Goal: Task Accomplishment & Management: Use online tool/utility

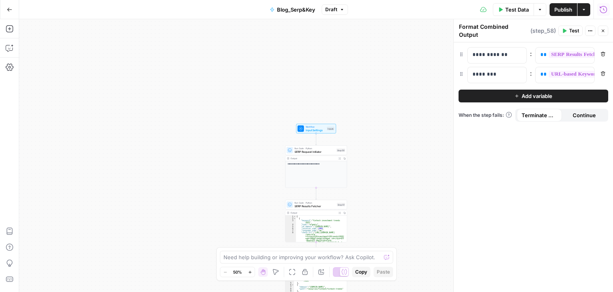
click at [308, 149] on span "SERP Request Initiator" at bounding box center [315, 151] width 40 height 4
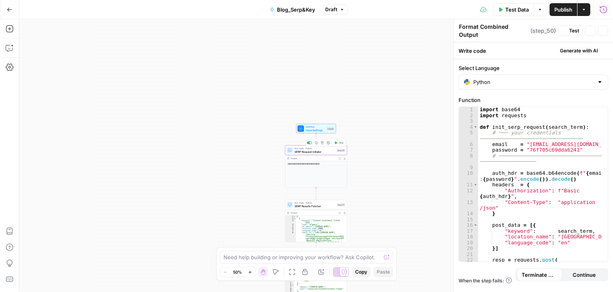
type textarea "SERP Request Initiator"
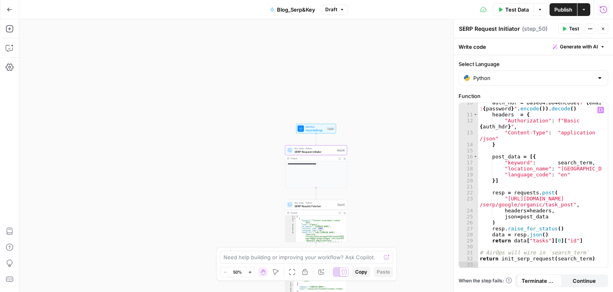
scroll to position [69, 0]
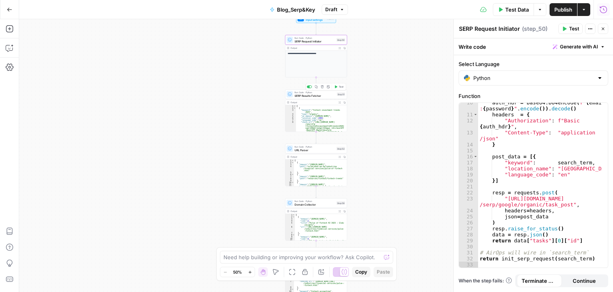
click at [320, 92] on span "Run Code · Python" at bounding box center [315, 92] width 41 height 3
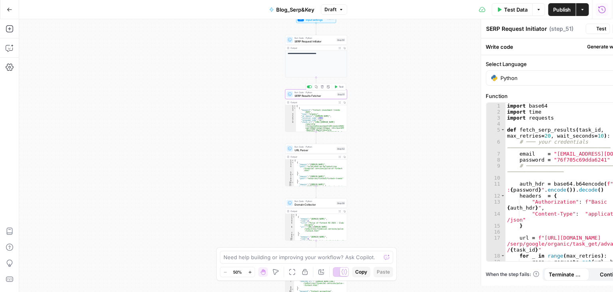
type textarea "SERP Results Fetcher"
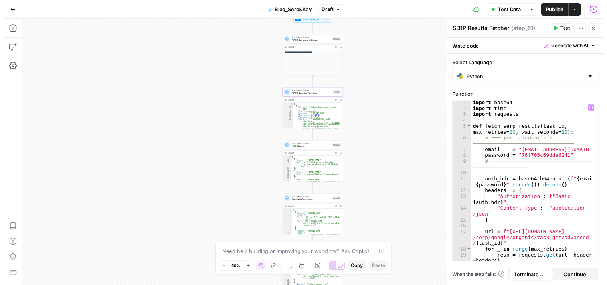
scroll to position [99, 0]
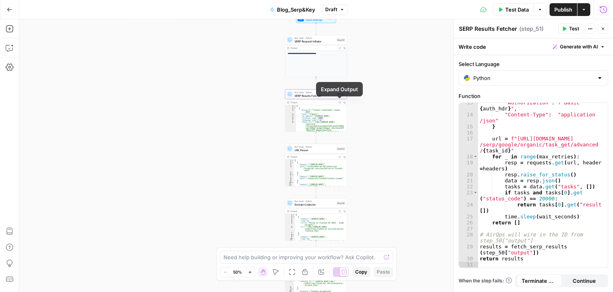
click at [339, 103] on icon "button" at bounding box center [340, 102] width 2 height 2
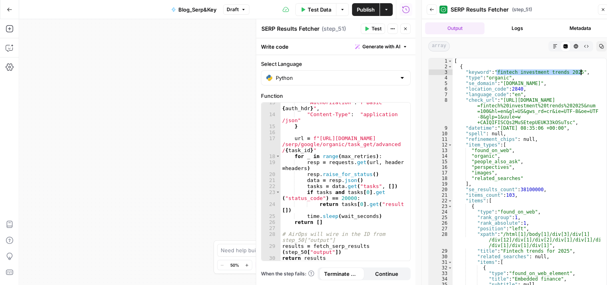
drag, startPoint x: 496, startPoint y: 70, endPoint x: 582, endPoint y: 74, distance: 85.6
click at [582, 74] on div "[ { "keyword" : "fintech investment trends 2025" , "type" : "organic" , "se_dom…" at bounding box center [527, 178] width 148 height 241
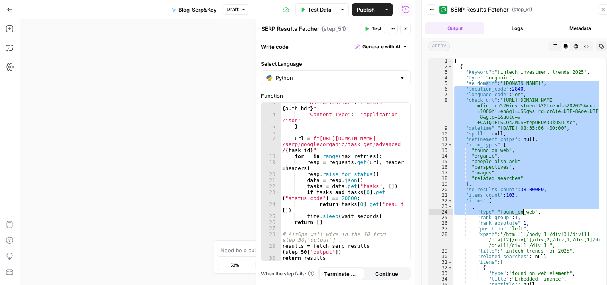
drag, startPoint x: 487, startPoint y: 81, endPoint x: 517, endPoint y: 242, distance: 163.3
click at [517, 242] on div "[ { "keyword" : "fintech investment trends 2025" , "type" : "organic" , "se_dom…" at bounding box center [527, 178] width 148 height 241
type textarea "**********"
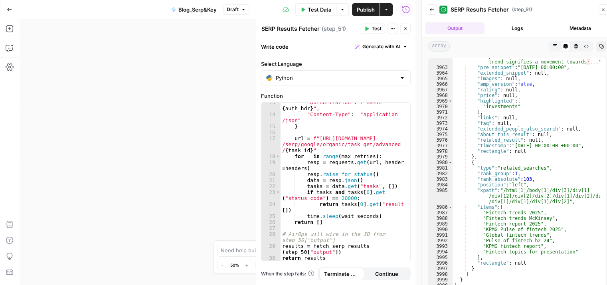
scroll to position [12857, 0]
click at [408, 31] on icon "button" at bounding box center [405, 28] width 5 height 5
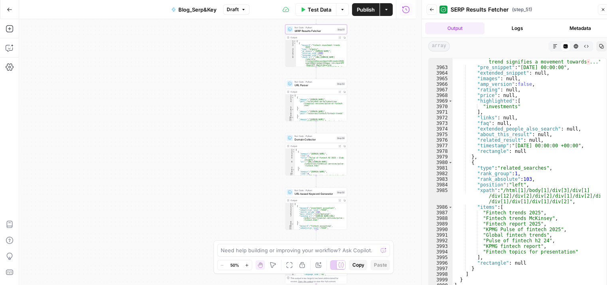
click at [322, 84] on span "URL Parser" at bounding box center [315, 85] width 40 height 4
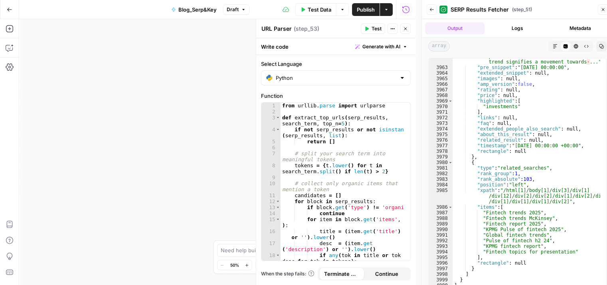
click at [407, 29] on icon "button" at bounding box center [405, 28] width 5 height 5
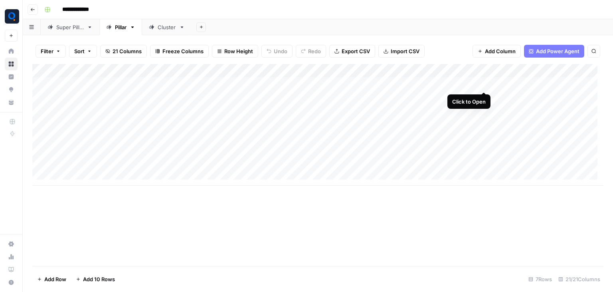
click at [484, 83] on div "Add Column" at bounding box center [318, 124] width 572 height 121
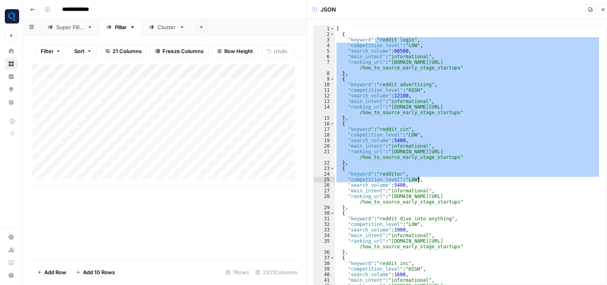
drag, startPoint x: 375, startPoint y: 40, endPoint x: 457, endPoint y: 179, distance: 161.7
click at [457, 179] on div "[ { "keyword" : "reddit login" , "competition_level" : "LOW" , "search_volume" …" at bounding box center [468, 164] width 266 height 276
type textarea "**********"
click at [600, 12] on button "Close" at bounding box center [603, 9] width 10 height 10
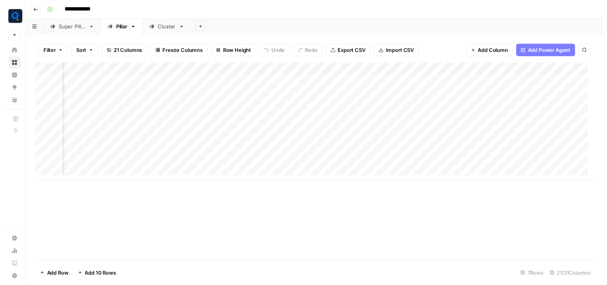
scroll to position [0, 351]
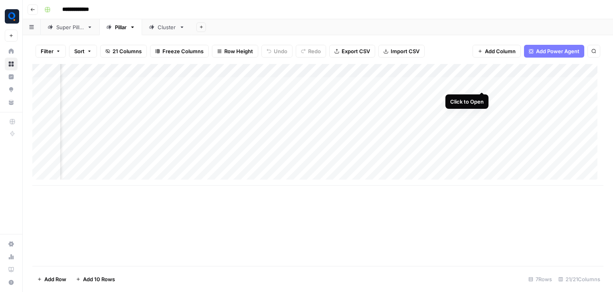
click at [482, 83] on div "Add Column" at bounding box center [318, 124] width 572 height 121
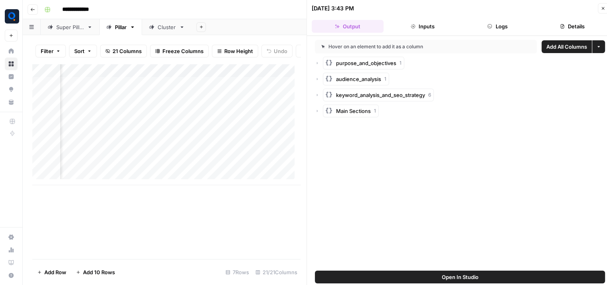
click at [497, 32] on button "Logs" at bounding box center [498, 26] width 72 height 13
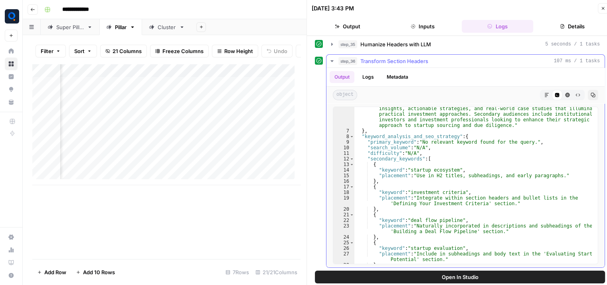
scroll to position [96, 0]
type textarea "**********"
click at [423, 172] on div ""text" : "This blog is targeted primarily at investors who are eager to discove…" at bounding box center [474, 187] width 238 height 208
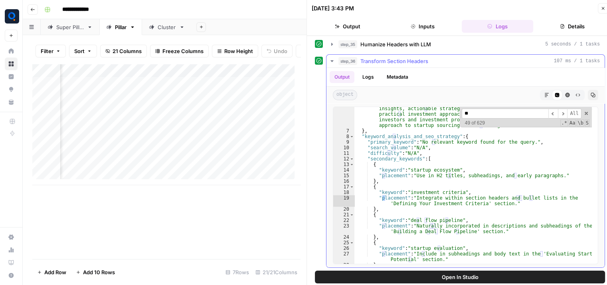
scroll to position [273, 0]
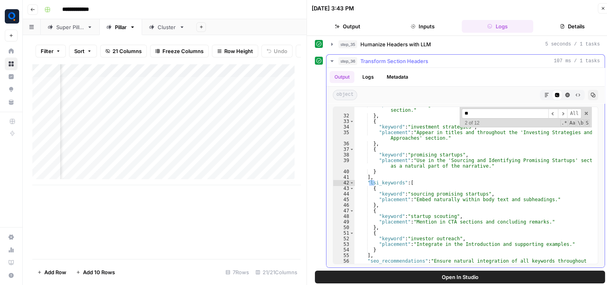
type input "**"
drag, startPoint x: 407, startPoint y: 194, endPoint x: 479, endPoint y: 194, distance: 71.5
click at [479, 194] on div ""placement" : "Integrate into the 'Mitigating Risks in Startup Investments' sec…" at bounding box center [474, 206] width 238 height 208
click at [414, 200] on div ""placement" : "Integrate into the 'Mitigating Risks in Startup Investments' sec…" at bounding box center [474, 206] width 238 height 208
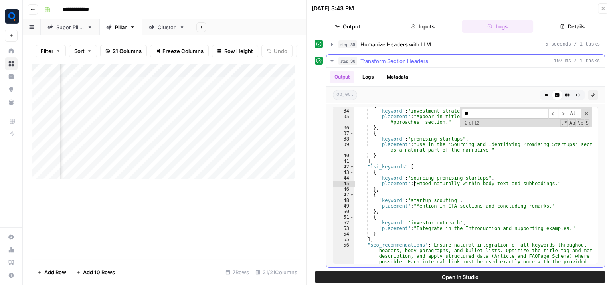
scroll to position [294, 0]
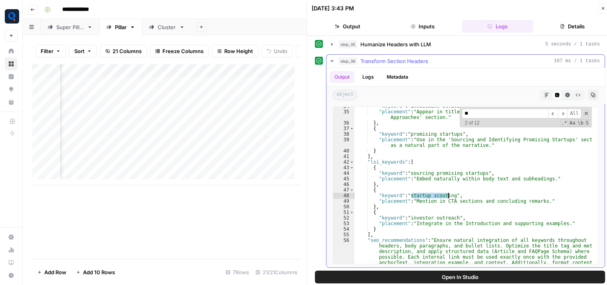
drag, startPoint x: 410, startPoint y: 192, endPoint x: 451, endPoint y: 197, distance: 40.6
click at [451, 197] on div ""keyword" : "investment strategies" , "placement" : "Appear in titles and throu…" at bounding box center [474, 204] width 238 height 202
type textarea "**********"
click at [451, 197] on div ""keyword" : "investment strategies" , "placement" : "Appear in titles and throu…" at bounding box center [474, 185] width 238 height 157
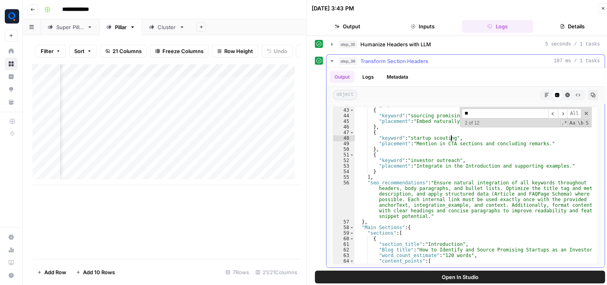
scroll to position [354, 0]
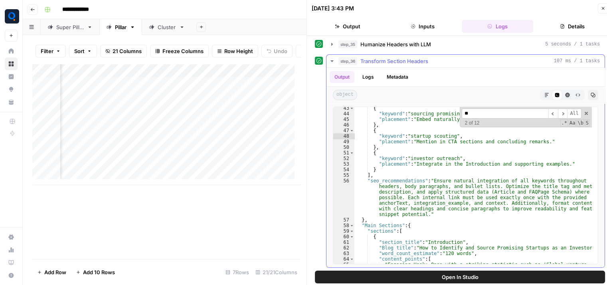
click at [489, 113] on input "**" at bounding box center [505, 114] width 87 height 10
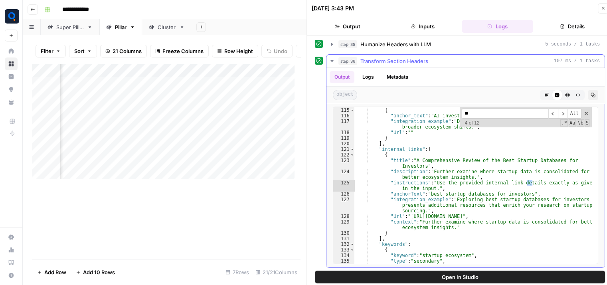
click at [489, 113] on input "**" at bounding box center [505, 114] width 87 height 10
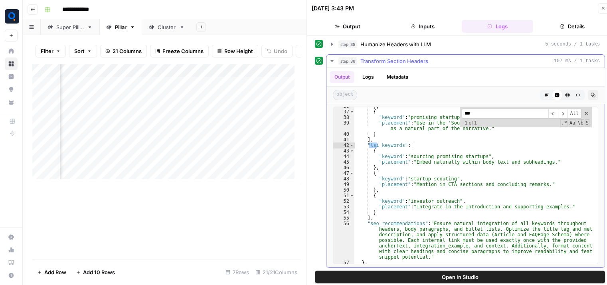
scroll to position [313, 0]
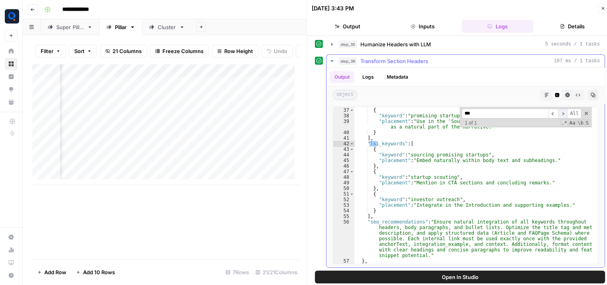
type input "***"
click at [561, 113] on span "​" at bounding box center [563, 114] width 10 height 10
type textarea "**********"
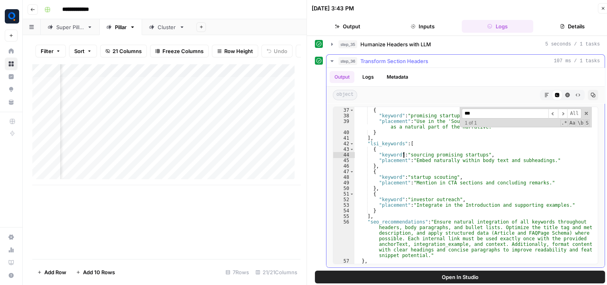
click at [405, 155] on div "} , { "keyword" : "promising startups" , "placement" : "Use in the 'Sourcing an…" at bounding box center [474, 186] width 238 height 169
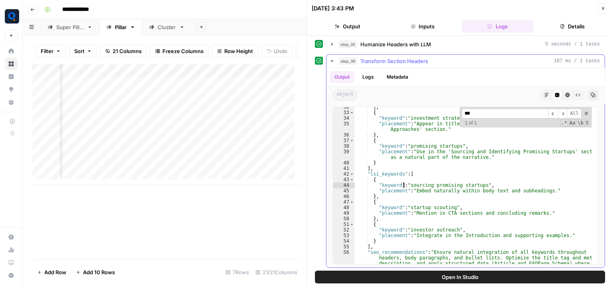
scroll to position [283, 0]
click at [551, 61] on div "step_36 Transform Section Headers 107 ms / 1 tasks" at bounding box center [470, 61] width 262 height 8
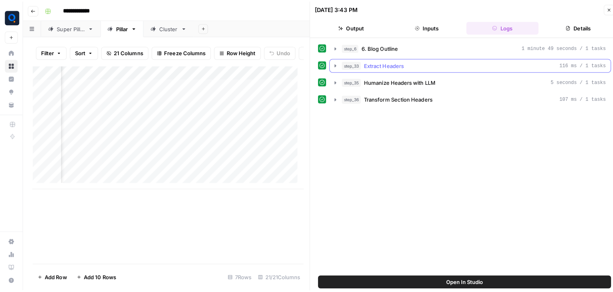
scroll to position [0, 0]
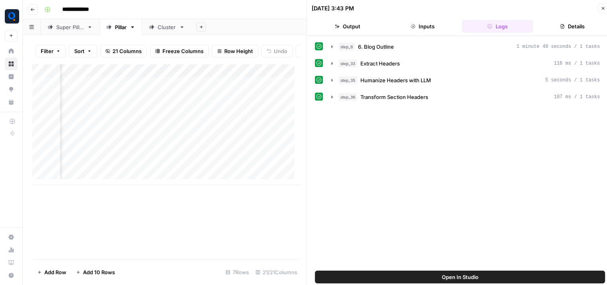
click at [601, 9] on icon "button" at bounding box center [603, 8] width 5 height 5
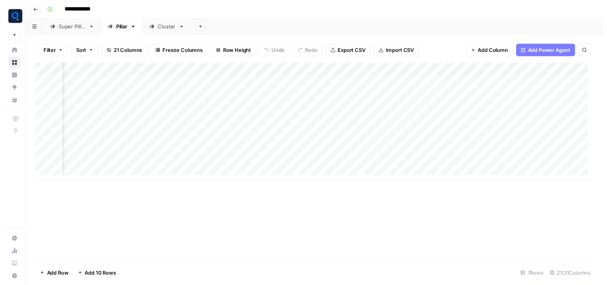
scroll to position [0, 276]
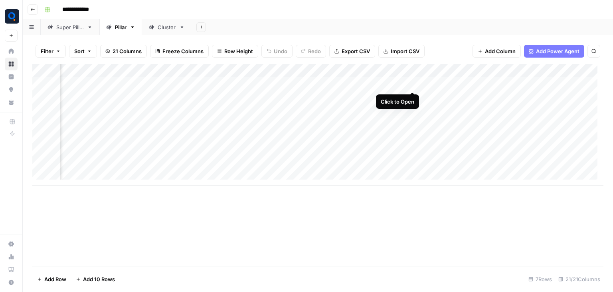
click at [412, 84] on div "Add Column" at bounding box center [318, 124] width 572 height 121
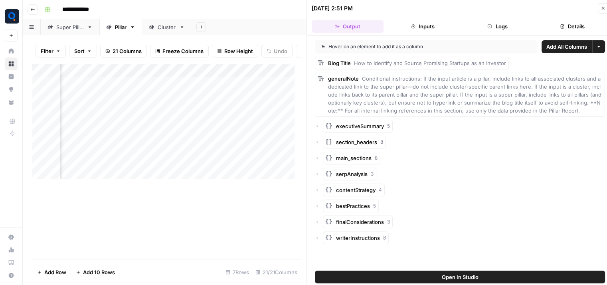
click at [494, 20] on button "Logs" at bounding box center [498, 26] width 72 height 13
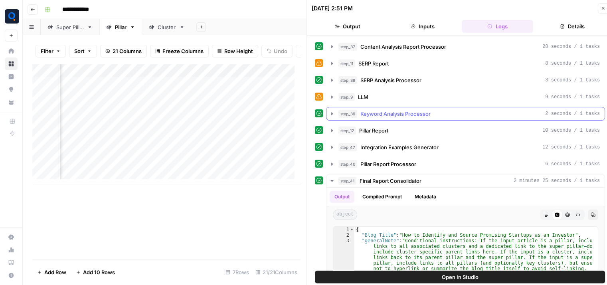
click at [428, 110] on span "Keyword Analysis Processor" at bounding box center [396, 114] width 70 height 8
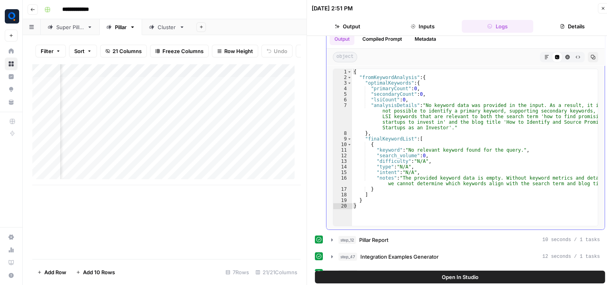
scroll to position [90, 0]
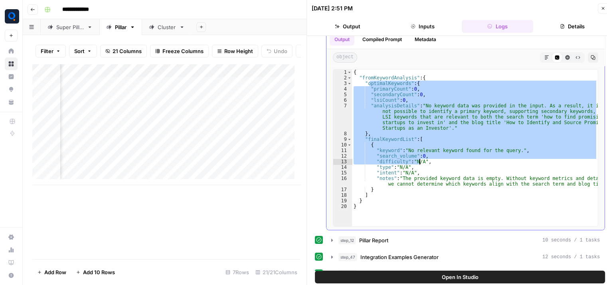
drag, startPoint x: 369, startPoint y: 82, endPoint x: 420, endPoint y: 161, distance: 94.0
click at [420, 161] on div "{ "fromKeywordAnalysis" : { "optimalKeywords" : { "primaryCount" : 0 , "seconda…" at bounding box center [475, 153] width 246 height 169
type textarea "**********"
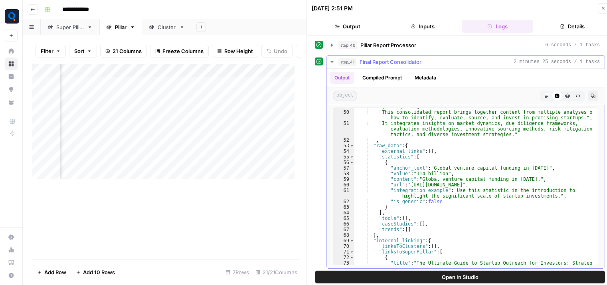
scroll to position [395, 0]
click at [600, 10] on button "Close" at bounding box center [603, 8] width 10 height 10
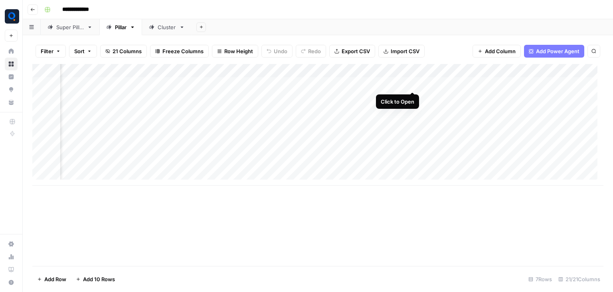
click at [413, 81] on div "Add Column" at bounding box center [318, 124] width 572 height 121
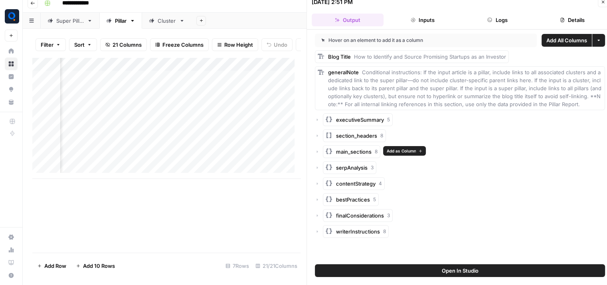
scroll to position [6, 0]
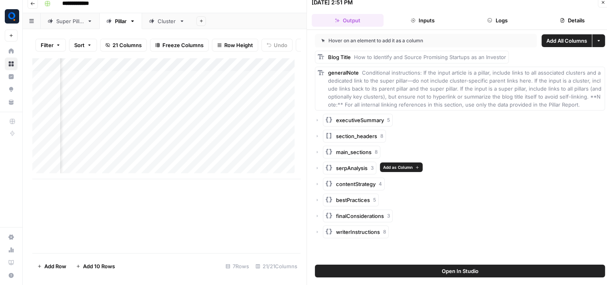
click at [363, 170] on span "serpAnalysis" at bounding box center [352, 168] width 32 height 8
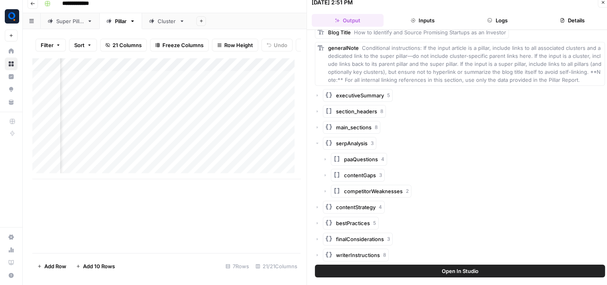
click at [499, 18] on button "Logs" at bounding box center [498, 20] width 72 height 13
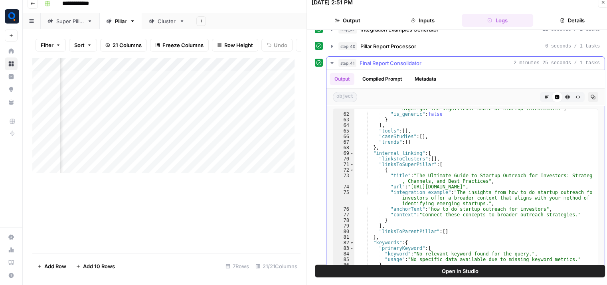
scroll to position [484, 0]
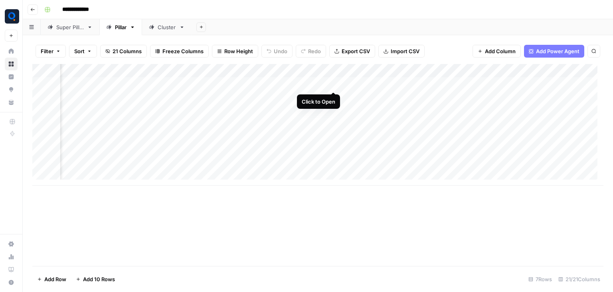
click at [332, 82] on div "Add Column" at bounding box center [318, 124] width 572 height 121
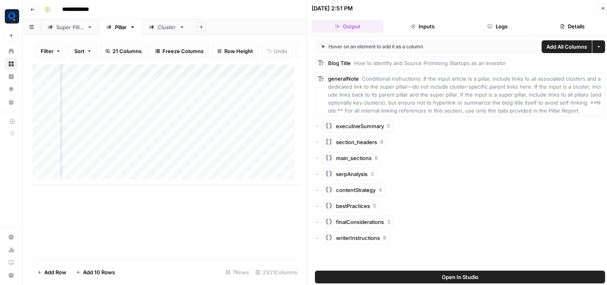
click at [507, 28] on button "Logs" at bounding box center [498, 26] width 72 height 13
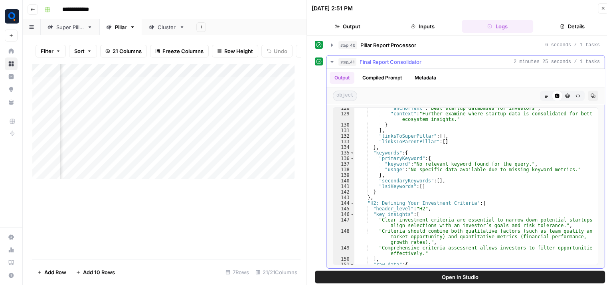
scroll to position [933, 0]
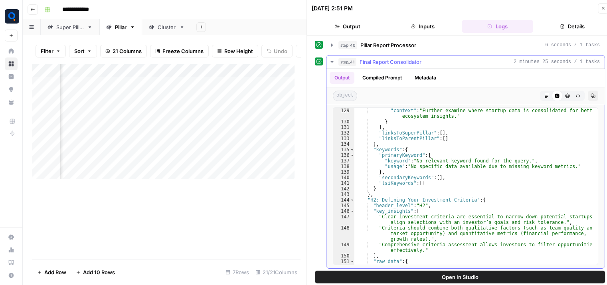
type textarea "**********"
drag, startPoint x: 416, startPoint y: 183, endPoint x: 426, endPoint y: 183, distance: 10.0
click at [426, 183] on div ""anchorText" : "best startup databases for investors" , "context" : "Further ex…" at bounding box center [474, 186] width 238 height 169
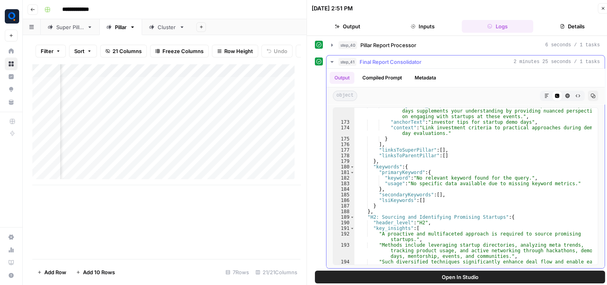
scroll to position [1225, 0]
drag, startPoint x: 413, startPoint y: 196, endPoint x: 436, endPoint y: 196, distance: 22.8
click at [436, 196] on div ""integration_example" : "The discussion on investor tips for startup demo days …" at bounding box center [474, 192] width 238 height 180
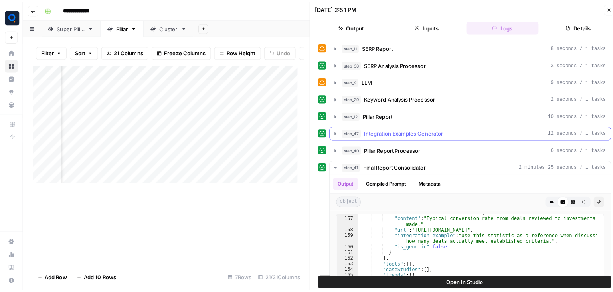
scroll to position [0, 0]
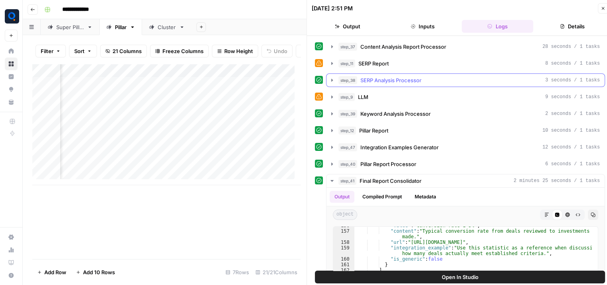
click at [413, 84] on button "step_38 SERP Analysis Processor 3 seconds / 1 tasks" at bounding box center [466, 80] width 278 height 13
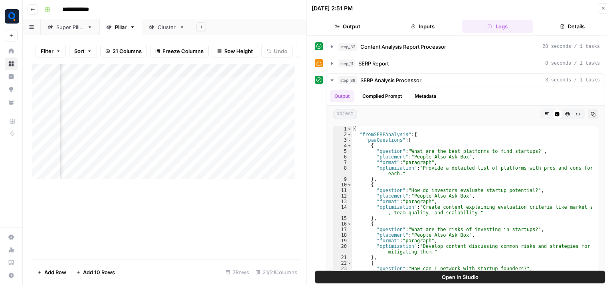
click at [605, 5] on button "Close" at bounding box center [603, 8] width 10 height 10
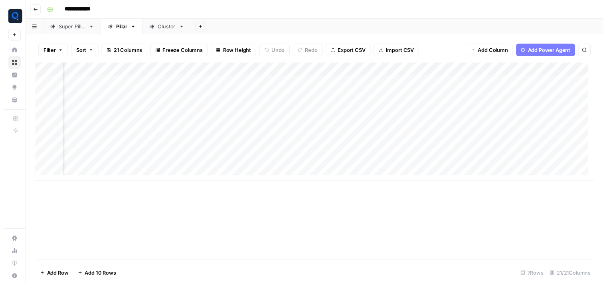
scroll to position [0, 111]
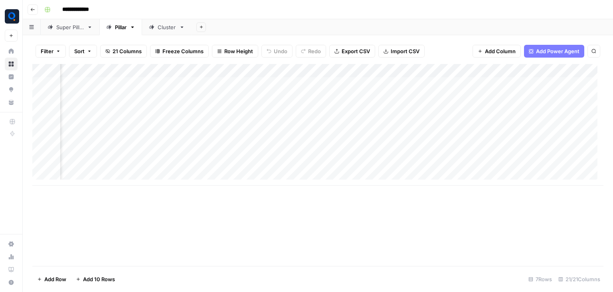
click at [301, 82] on div "Add Column" at bounding box center [318, 124] width 572 height 121
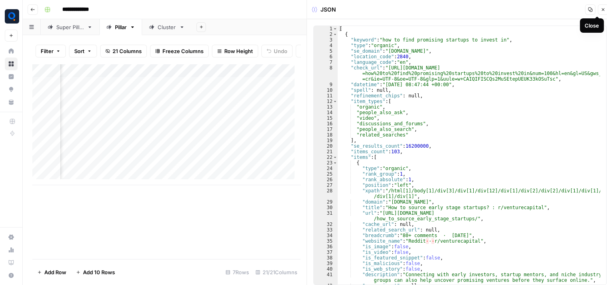
click at [603, 10] on icon "button" at bounding box center [603, 9] width 5 height 5
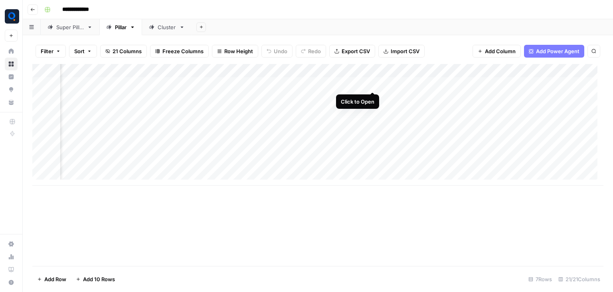
click at [371, 84] on div "Add Column" at bounding box center [318, 124] width 572 height 121
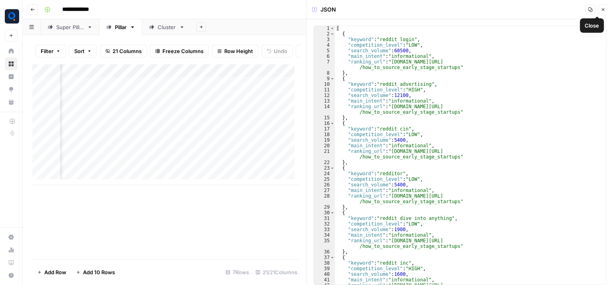
click at [603, 11] on icon "button" at bounding box center [603, 9] width 5 height 5
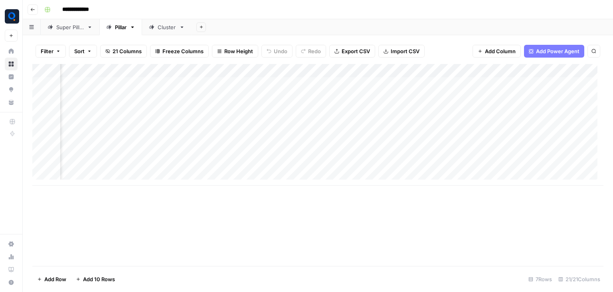
click at [434, 86] on div "Add Column" at bounding box center [318, 124] width 572 height 121
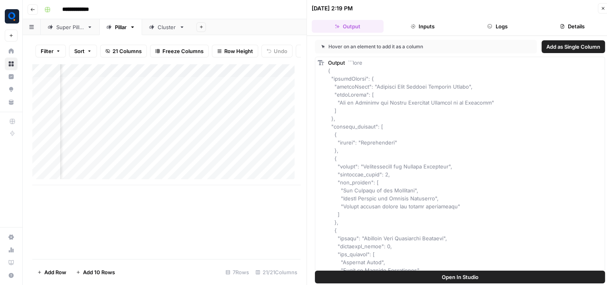
click at [492, 28] on icon "button" at bounding box center [490, 26] width 5 height 5
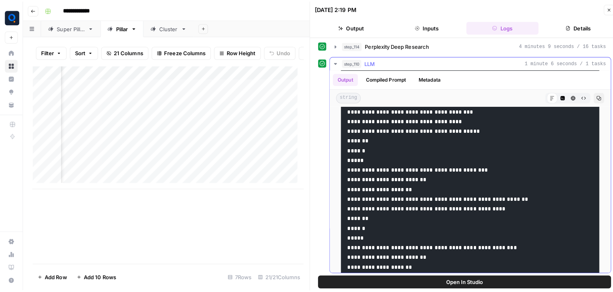
scroll to position [562, 0]
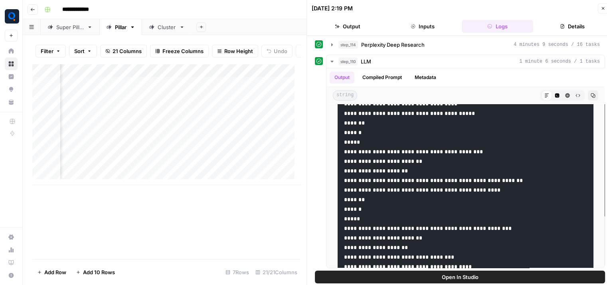
click at [602, 8] on icon "button" at bounding box center [603, 8] width 5 height 5
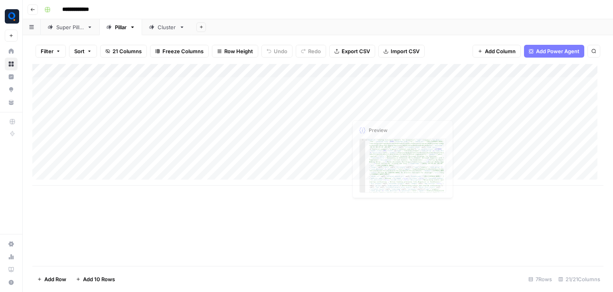
click at [351, 214] on div "Add Column" at bounding box center [318, 165] width 572 height 202
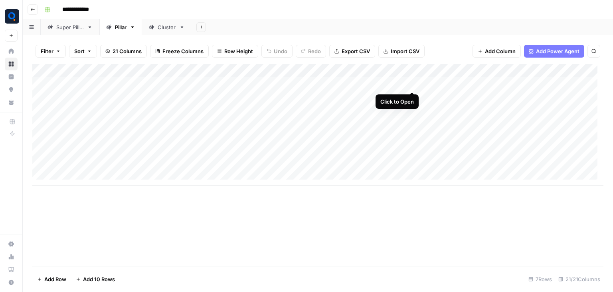
click at [414, 83] on div "Add Column" at bounding box center [318, 124] width 572 height 121
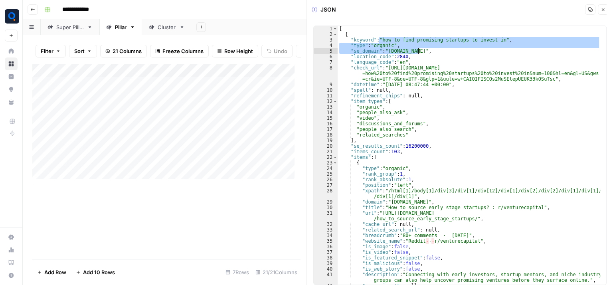
drag, startPoint x: 379, startPoint y: 38, endPoint x: 505, endPoint y: 53, distance: 127.1
click at [505, 53] on div "[ { "keyword" : "how to find promising startups to invest in" , "type" : "organ…" at bounding box center [469, 161] width 263 height 270
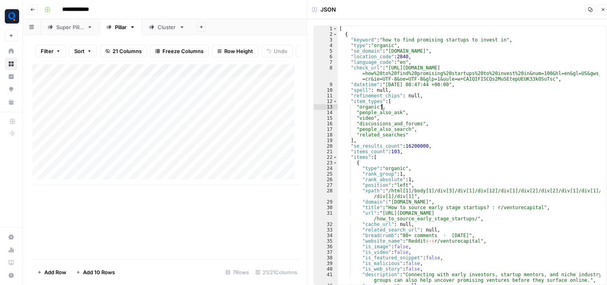
click at [470, 106] on div "[ { "keyword" : "how to find promising startups to invest in" , "type" : "organ…" at bounding box center [469, 161] width 263 height 270
type textarea "**********"
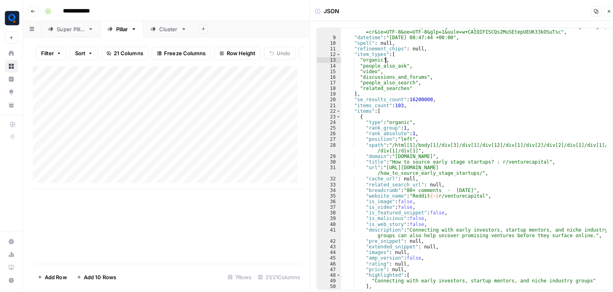
scroll to position [28, 0]
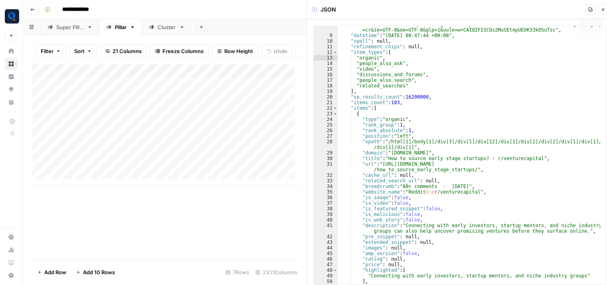
click at [605, 10] on icon "button" at bounding box center [603, 9] width 5 height 5
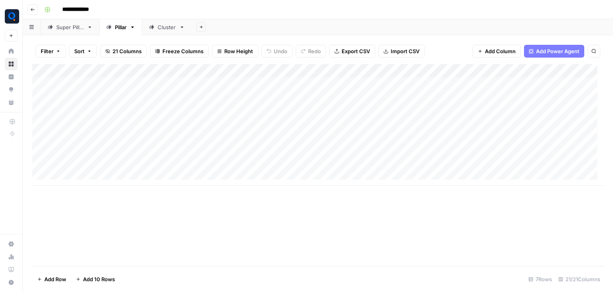
click at [331, 74] on div "Add Column" at bounding box center [318, 124] width 572 height 121
click at [210, 236] on div "Add Column" at bounding box center [318, 165] width 572 height 202
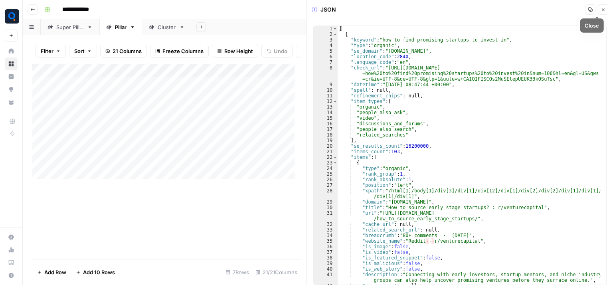
click at [602, 10] on icon "button" at bounding box center [603, 9] width 5 height 5
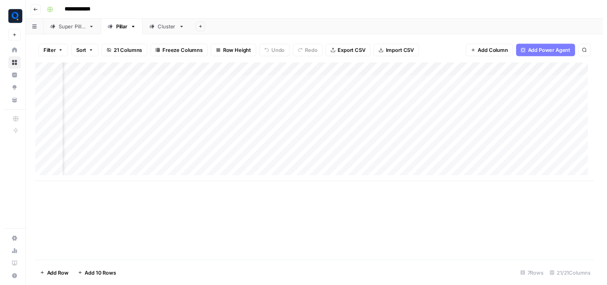
scroll to position [0, 95]
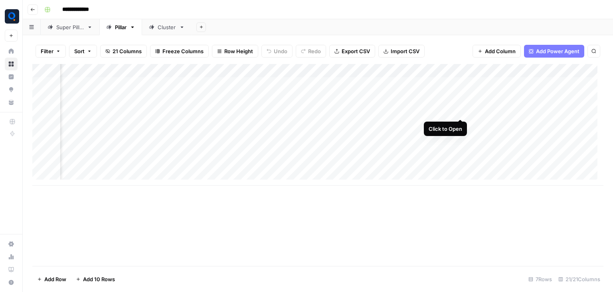
click at [459, 111] on div "Add Column" at bounding box center [318, 124] width 572 height 121
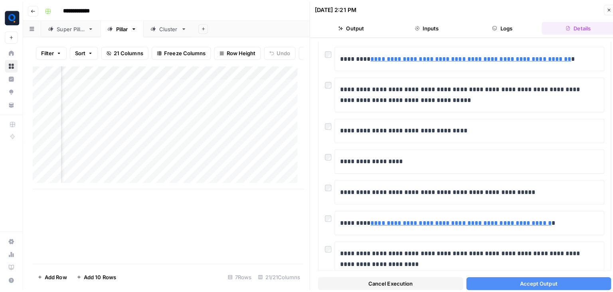
scroll to position [1241, 0]
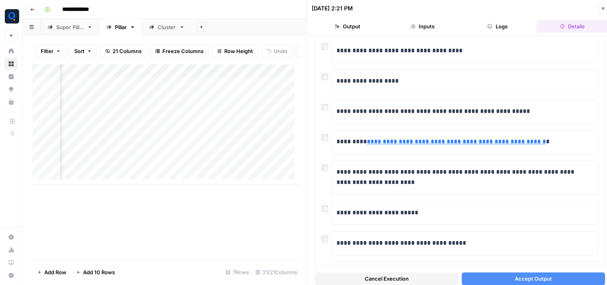
click at [606, 8] on button "Close" at bounding box center [603, 8] width 10 height 10
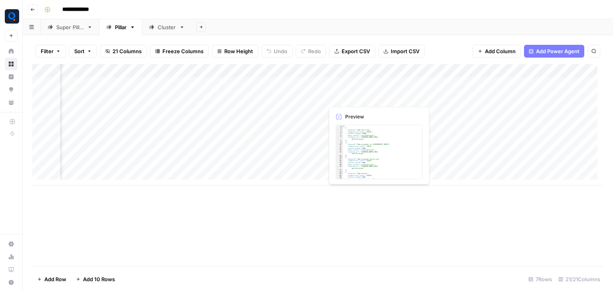
scroll to position [0, 179]
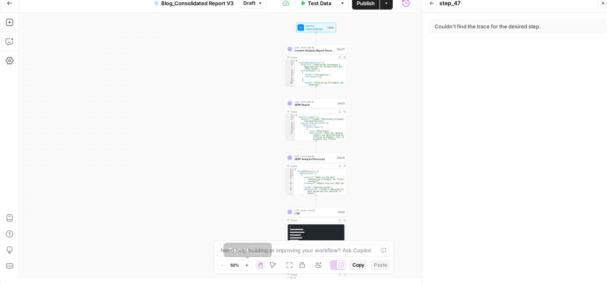
click at [246, 266] on icon "button" at bounding box center [247, 265] width 4 height 4
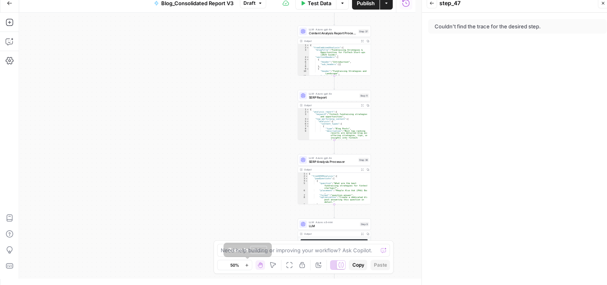
click at [246, 266] on icon "button" at bounding box center [247, 265] width 4 height 4
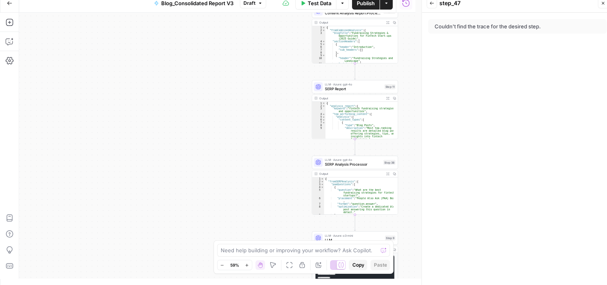
click at [246, 266] on icon "button" at bounding box center [247, 265] width 4 height 4
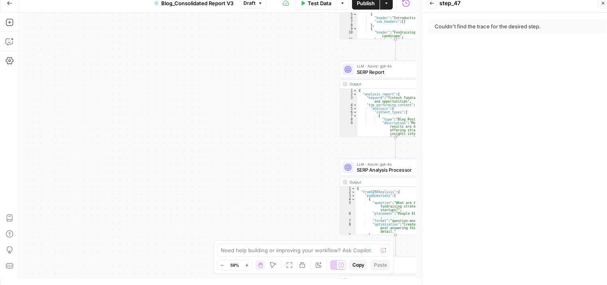
click at [246, 266] on icon "button" at bounding box center [247, 265] width 4 height 4
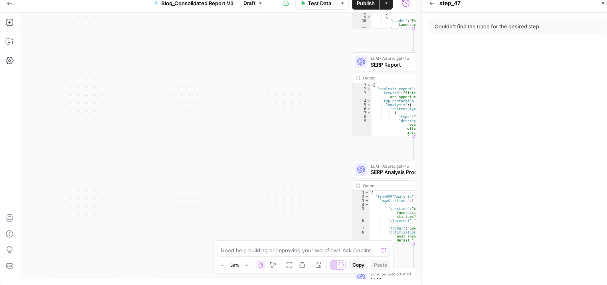
click at [246, 266] on icon "button" at bounding box center [247, 265] width 4 height 4
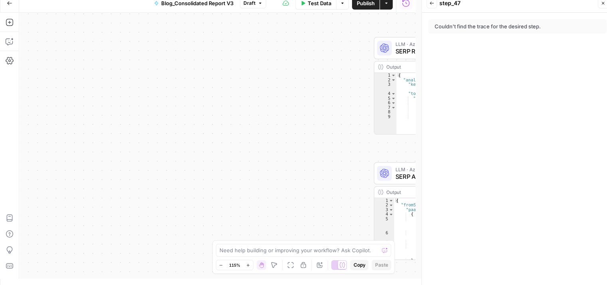
drag, startPoint x: 246, startPoint y: 266, endPoint x: 293, endPoint y: 159, distance: 116.8
click at [293, 159] on body "Qubit - SEO New Home Browse Insights Opportunities Your Data Recent Grids conte…" at bounding box center [303, 136] width 607 height 285
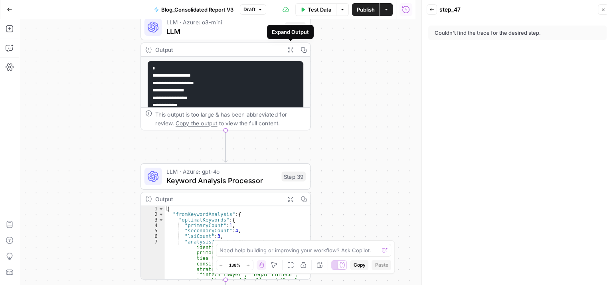
click at [289, 47] on icon "button" at bounding box center [290, 49] width 5 height 5
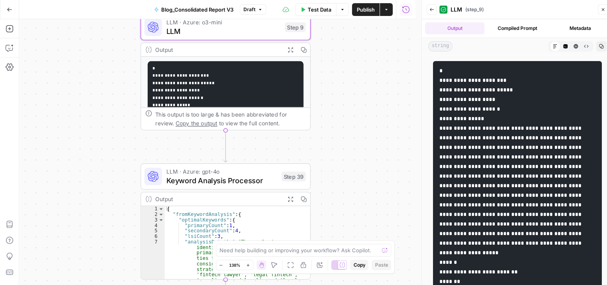
drag, startPoint x: 482, startPoint y: 118, endPoint x: 478, endPoint y: 118, distance: 4.0
drag, startPoint x: 449, startPoint y: 81, endPoint x: 518, endPoint y: 191, distance: 129.5
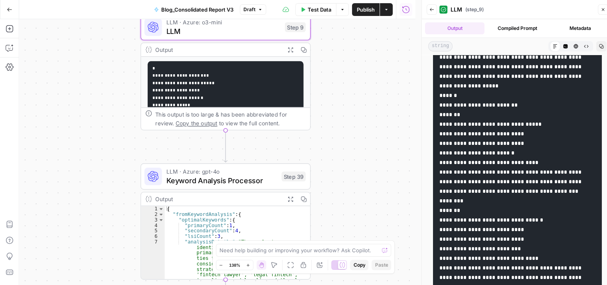
scroll to position [168, 0]
drag, startPoint x: 478, startPoint y: 142, endPoint x: 547, endPoint y: 149, distance: 69.8
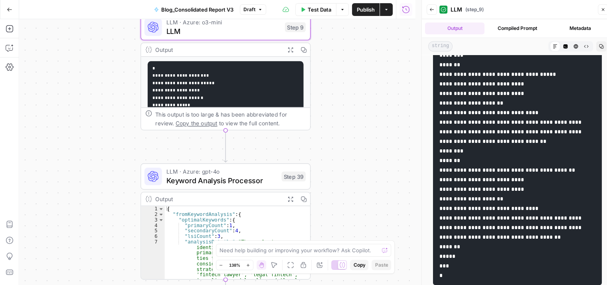
scroll to position [6, 0]
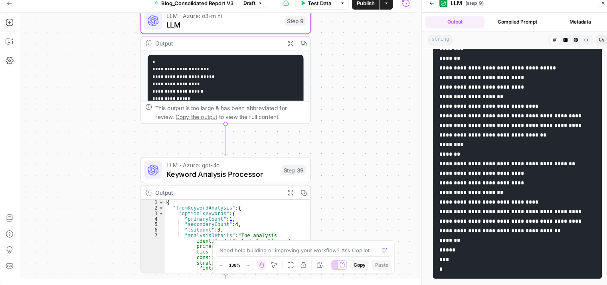
drag, startPoint x: 506, startPoint y: 184, endPoint x: 477, endPoint y: 183, distance: 28.4
drag, startPoint x: 513, startPoint y: 142, endPoint x: 475, endPoint y: 143, distance: 37.9
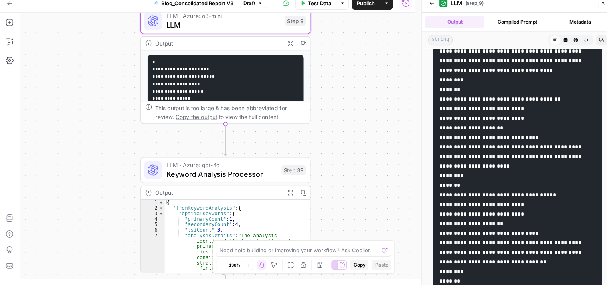
scroll to position [653, 0]
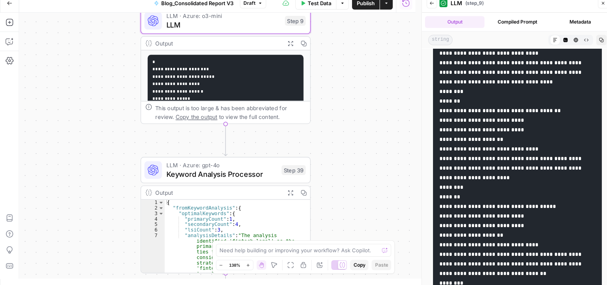
drag, startPoint x: 524, startPoint y: 185, endPoint x: 477, endPoint y: 183, distance: 47.2
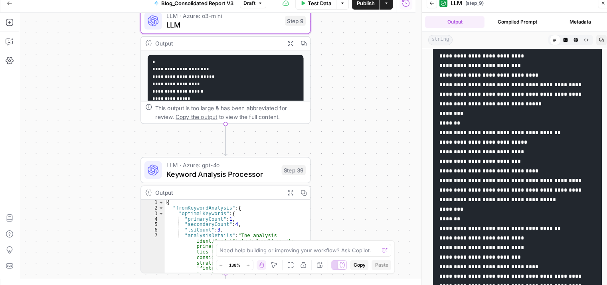
scroll to position [439, 0]
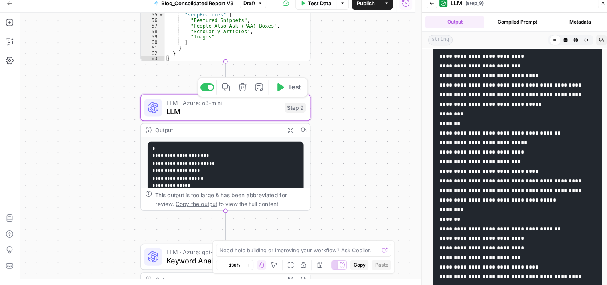
click at [224, 105] on span "LLM · Azure: o3-mini" at bounding box center [224, 102] width 114 height 9
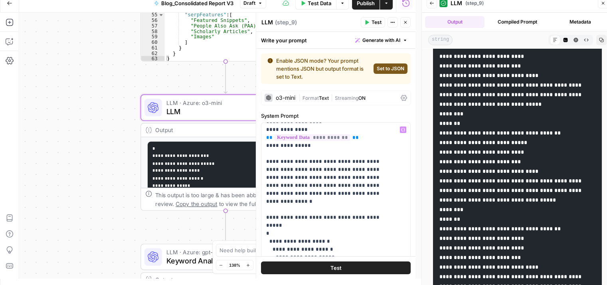
scroll to position [81, 0]
drag, startPoint x: 264, startPoint y: 151, endPoint x: 380, endPoint y: 184, distance: 121.2
click at [380, 184] on div "**********" at bounding box center [333, 285] width 143 height 325
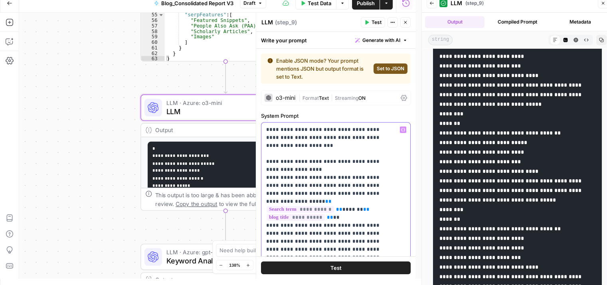
scroll to position [368, 0]
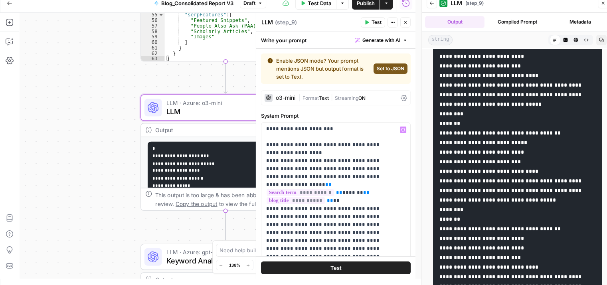
click at [407, 18] on button "Close" at bounding box center [406, 22] width 10 height 10
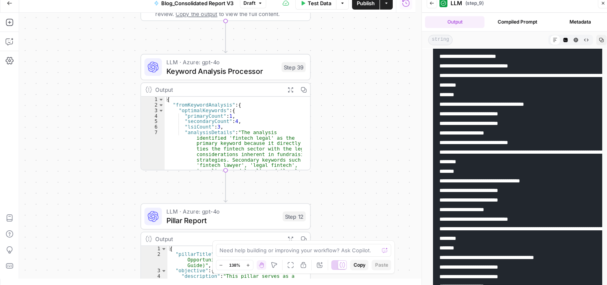
click at [294, 90] on button "Expand Output" at bounding box center [290, 89] width 13 height 13
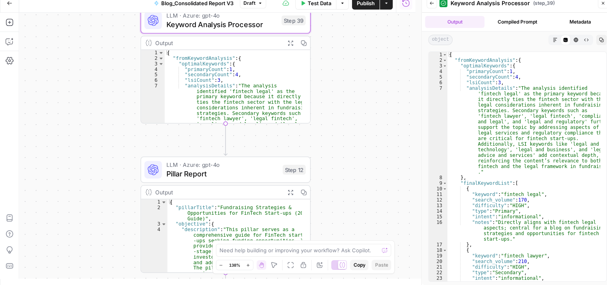
scroll to position [0, 0]
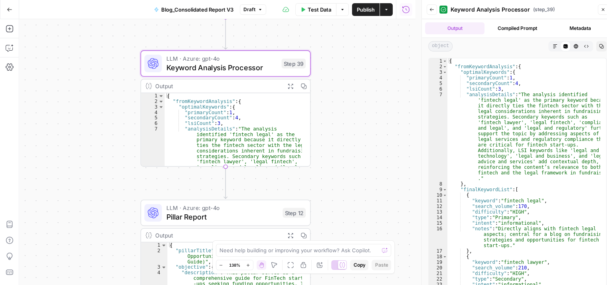
click at [187, 71] on span "Keyword Analysis Processor" at bounding box center [222, 67] width 111 height 11
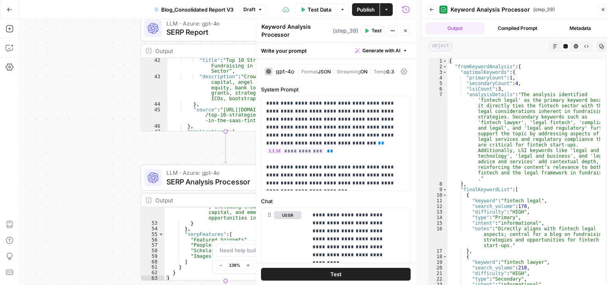
click at [407, 32] on icon "button" at bounding box center [405, 30] width 5 height 5
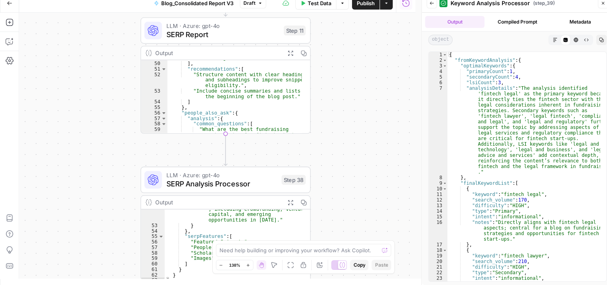
scroll to position [6, 0]
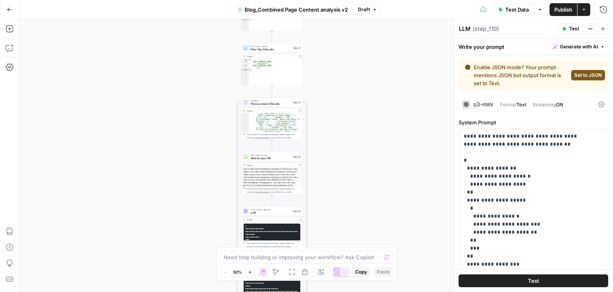
scroll to position [687, 0]
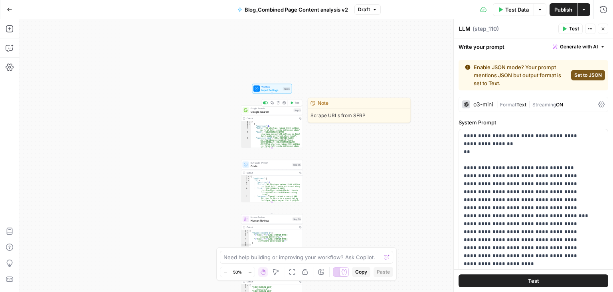
click at [262, 111] on span "Google Search" at bounding box center [272, 111] width 42 height 4
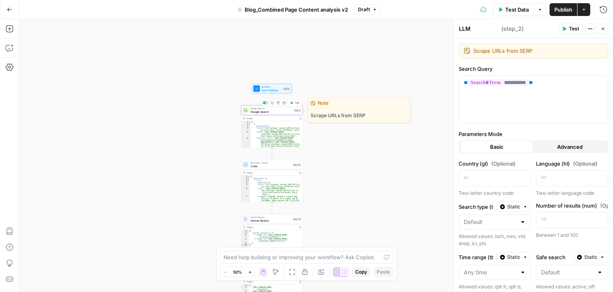
type textarea "Google Search"
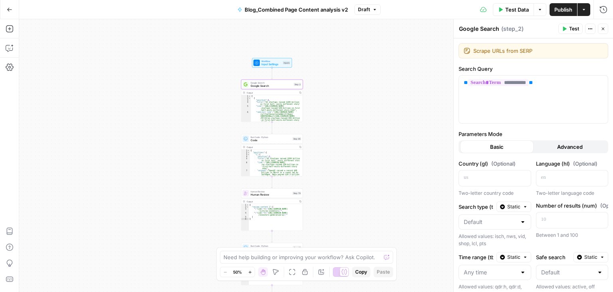
click at [249, 271] on icon "button" at bounding box center [250, 272] width 4 height 4
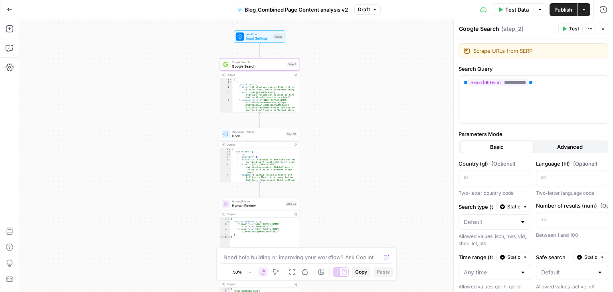
click at [249, 271] on icon "button" at bounding box center [250, 272] width 4 height 4
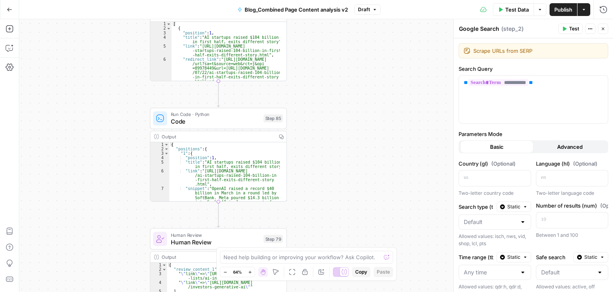
click at [249, 271] on icon "button" at bounding box center [250, 272] width 4 height 4
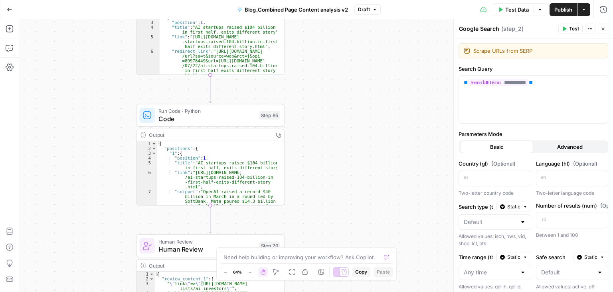
click at [249, 271] on icon "button" at bounding box center [250, 272] width 4 height 4
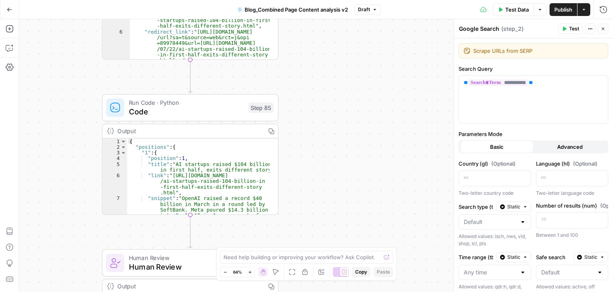
click at [249, 271] on icon "button" at bounding box center [250, 272] width 4 height 4
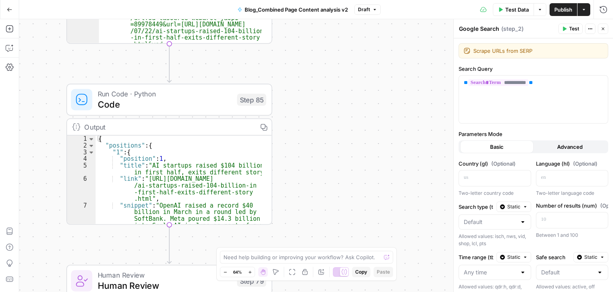
click at [249, 271] on icon "button" at bounding box center [250, 272] width 4 height 4
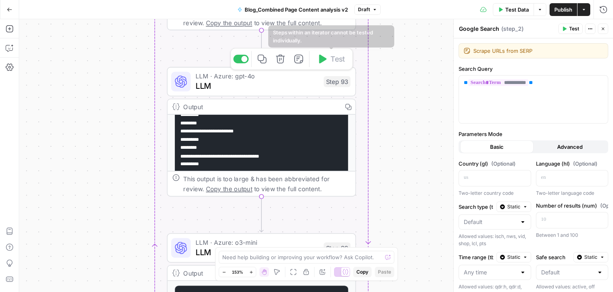
scroll to position [244, 0]
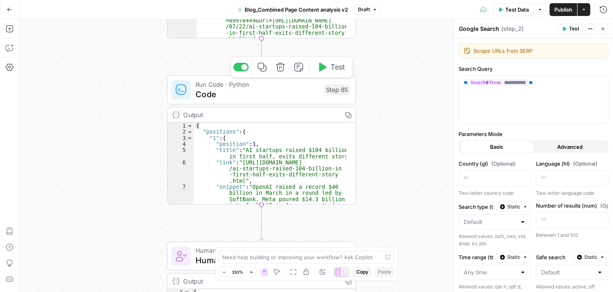
click at [246, 91] on span "Code" at bounding box center [257, 94] width 123 height 12
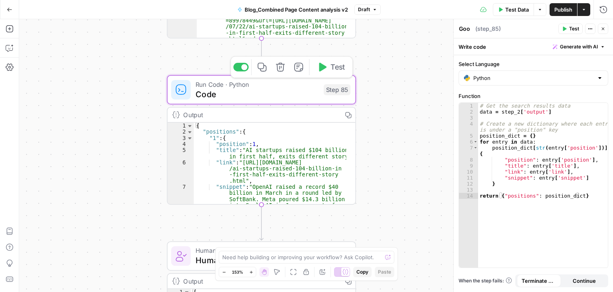
type textarea "Code"
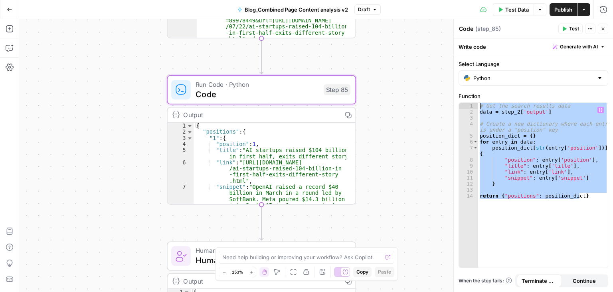
drag, startPoint x: 587, startPoint y: 197, endPoint x: 476, endPoint y: 104, distance: 145.2
click at [476, 104] on div "**********" at bounding box center [533, 185] width 149 height 165
type textarea "**********"
